Goal: Navigation & Orientation: Find specific page/section

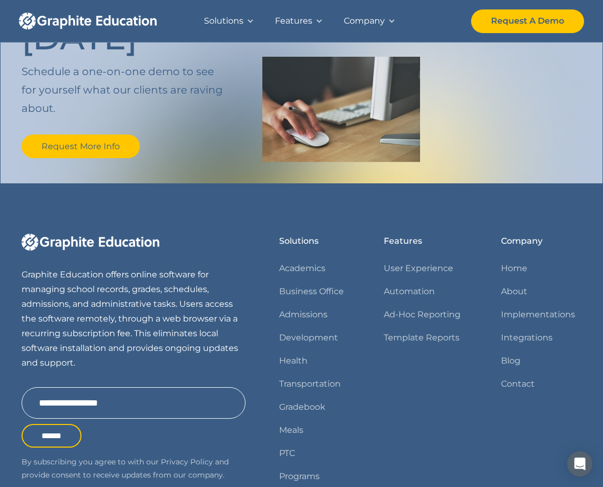
scroll to position [1428, 0]
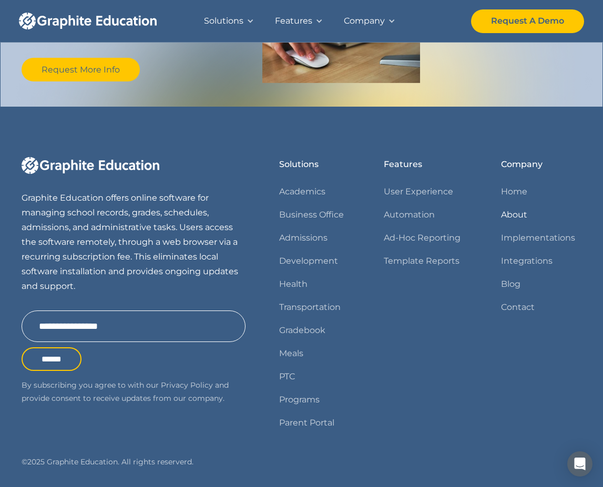
click at [516, 208] on link "About" at bounding box center [514, 215] width 26 height 15
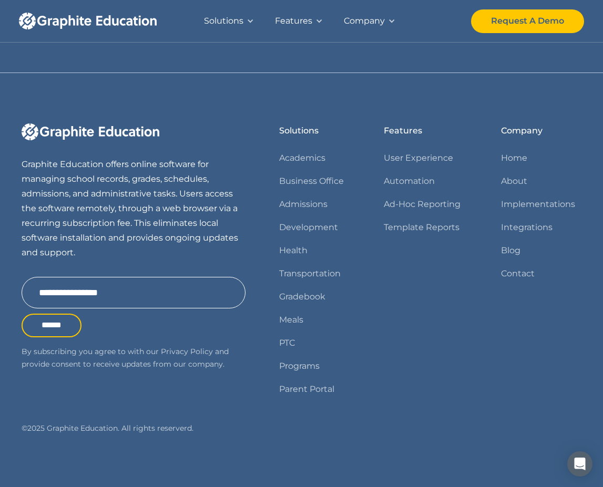
scroll to position [1061, 0]
click at [312, 391] on link "Parent Portal" at bounding box center [306, 389] width 55 height 15
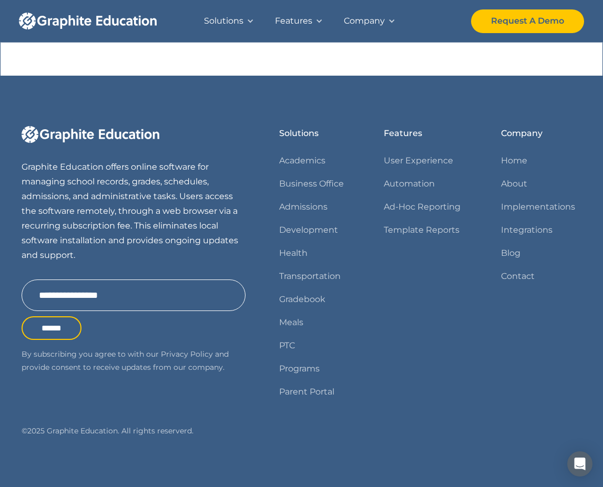
scroll to position [897, 0]
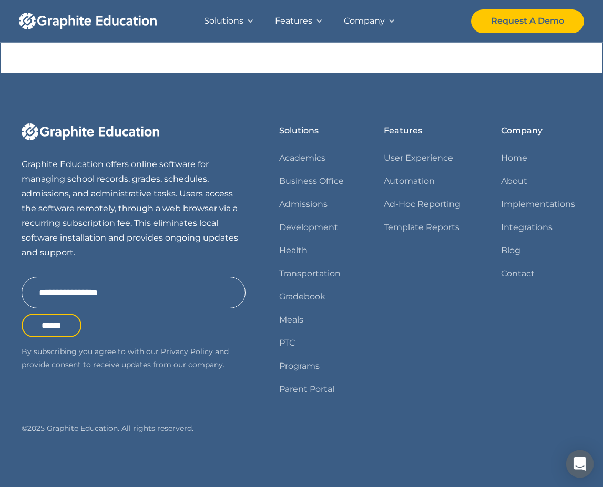
click at [581, 458] on icon "Open Intercom Messenger" at bounding box center [580, 464] width 14 height 14
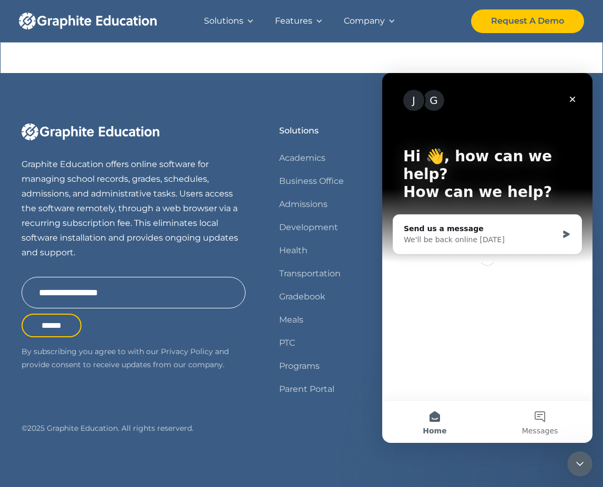
scroll to position [0, 0]
drag, startPoint x: 569, startPoint y: 98, endPoint x: 391, endPoint y: 87, distance: 178.5
click at [391, 87] on div "J G Hi 👋, how can we help? How can we help? Send us a message We'll be back onl…" at bounding box center [487, 236] width 210 height 327
click at [494, 223] on div "Send us a message" at bounding box center [481, 228] width 154 height 11
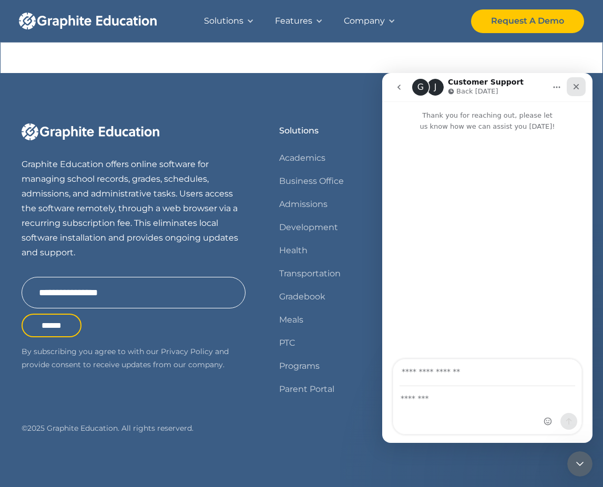
click at [578, 85] on icon "Close" at bounding box center [576, 87] width 6 height 6
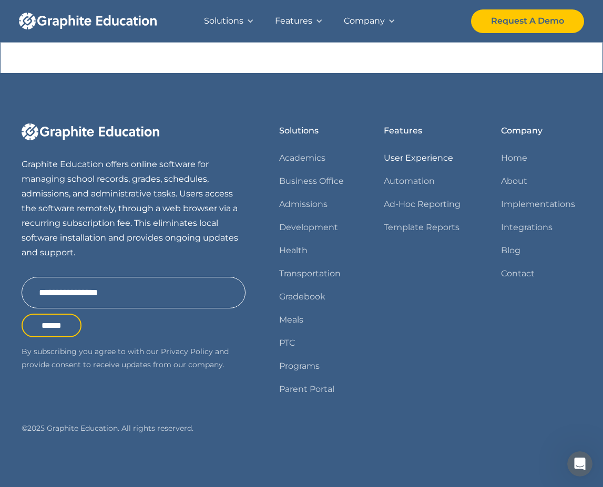
click at [414, 162] on link "User Experience" at bounding box center [418, 158] width 69 height 15
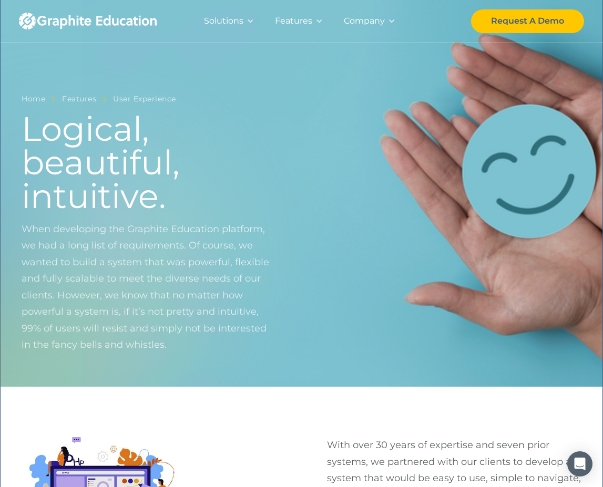
click at [375, 24] on div "Company" at bounding box center [364, 21] width 41 height 15
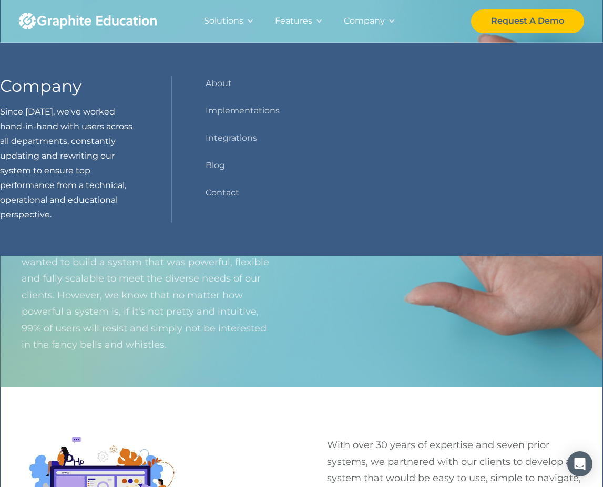
click at [284, 27] on div "Features" at bounding box center [293, 21] width 37 height 15
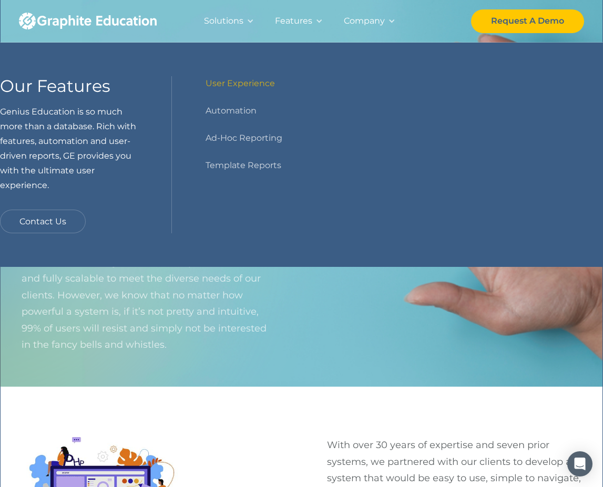
click at [212, 20] on div "Solutions" at bounding box center [223, 21] width 39 height 15
